Goal: Entertainment & Leisure: Consume media (video, audio)

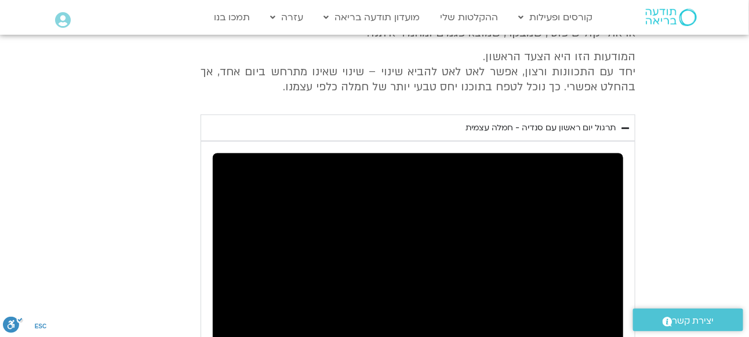
scroll to position [489, 0]
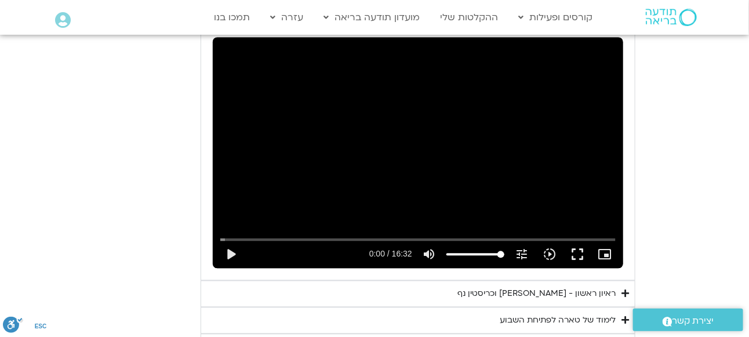
scroll to position [721, 0]
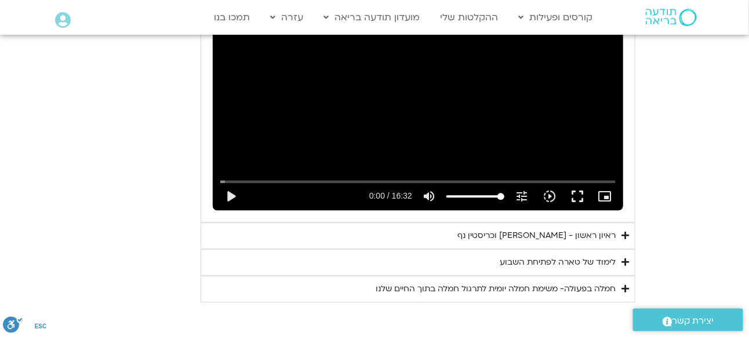
click at [541, 234] on div "ראיון ראשון - [PERSON_NAME] וכריסטין נף" at bounding box center [536, 237] width 158 height 14
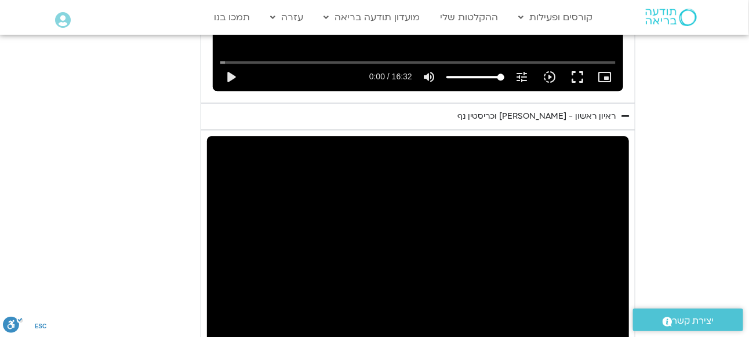
scroll to position [895, 0]
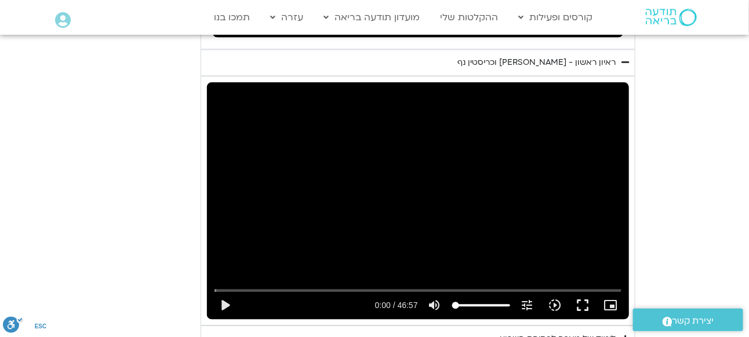
click at [453, 302] on input "volume" at bounding box center [481, 305] width 58 height 7
click at [435, 307] on icon "volume_off" at bounding box center [435, 305] width 14 height 14
type input "100"
click at [223, 305] on button "play_arrow" at bounding box center [225, 306] width 28 height 28
click at [263, 290] on input "Seek" at bounding box center [417, 290] width 406 height 7
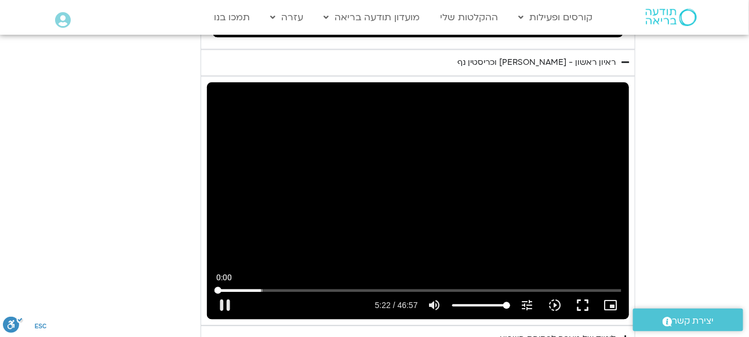
click at [217, 290] on input "Seek" at bounding box center [417, 290] width 406 height 7
click at [224, 303] on button "pause" at bounding box center [225, 306] width 28 height 28
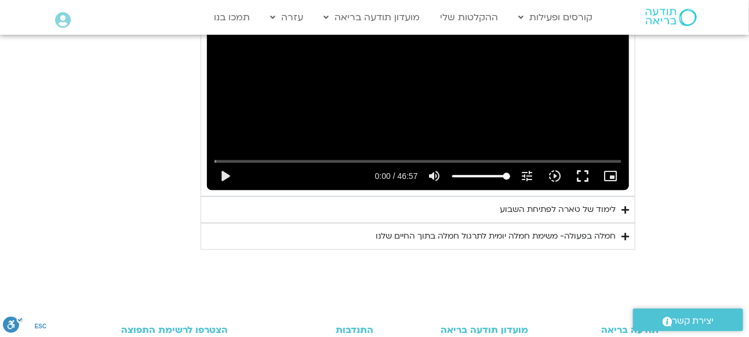
scroll to position [1069, 0]
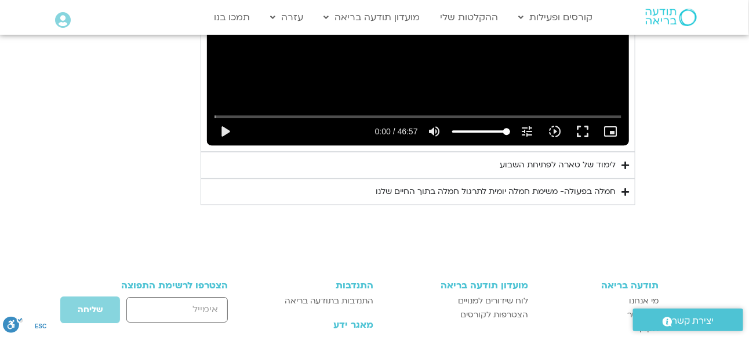
click at [577, 166] on div "לימוד של טארה לפתיחת השבוע" at bounding box center [558, 165] width 116 height 14
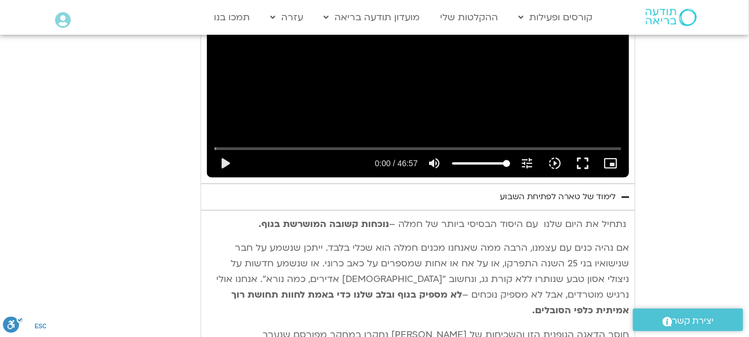
scroll to position [1011, 0]
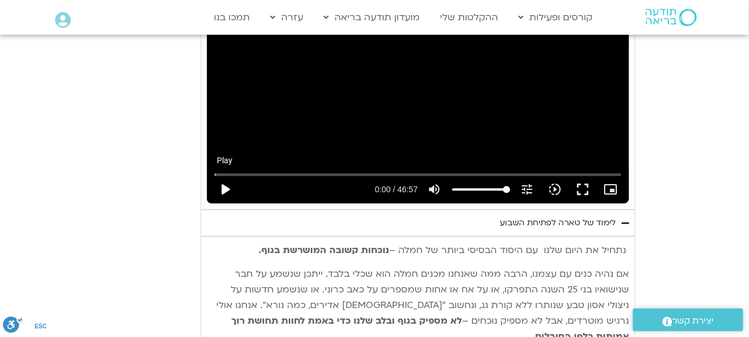
click at [228, 187] on button "play_arrow" at bounding box center [225, 190] width 28 height 28
click at [224, 185] on button "pause" at bounding box center [225, 190] width 28 height 28
type input "7.418905"
